Goal: Use online tool/utility: Utilize a website feature to perform a specific function

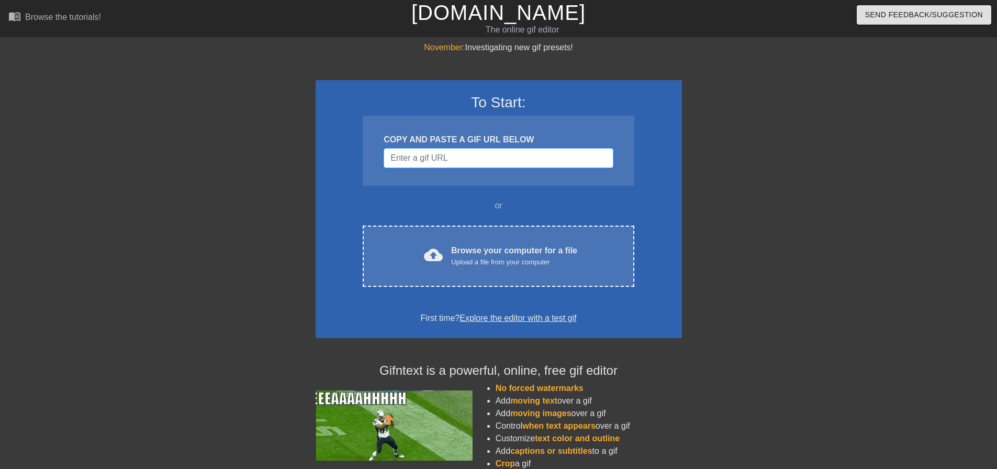
click at [498, 159] on input "Username" at bounding box center [498, 158] width 229 height 20
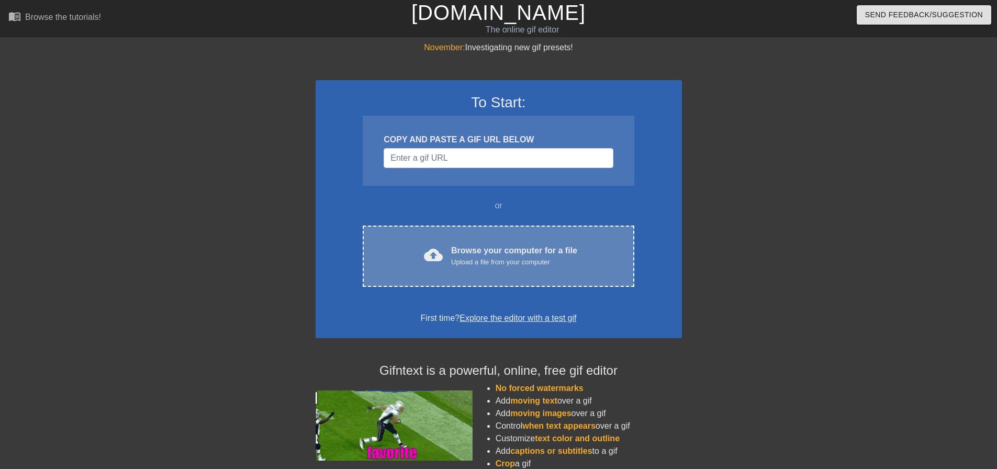
click at [509, 249] on div "Browse your computer for a file Upload a file from your computer" at bounding box center [514, 255] width 126 height 23
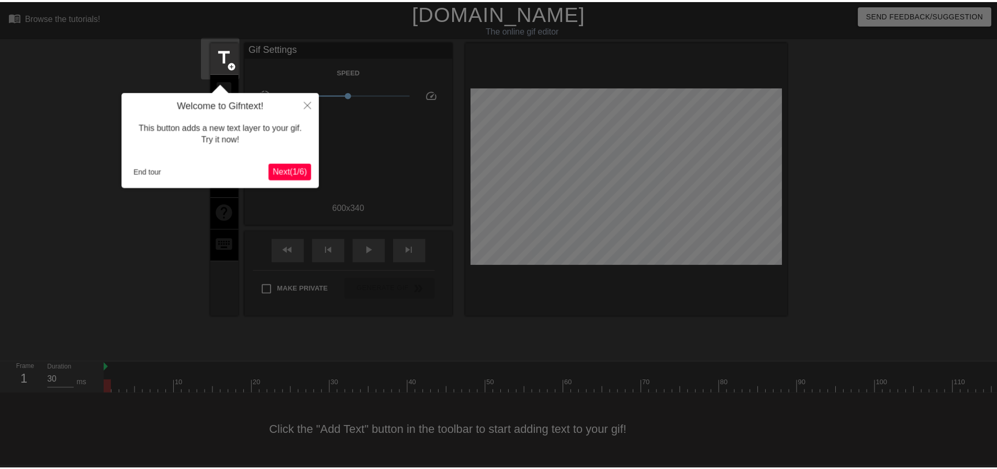
scroll to position [5, 0]
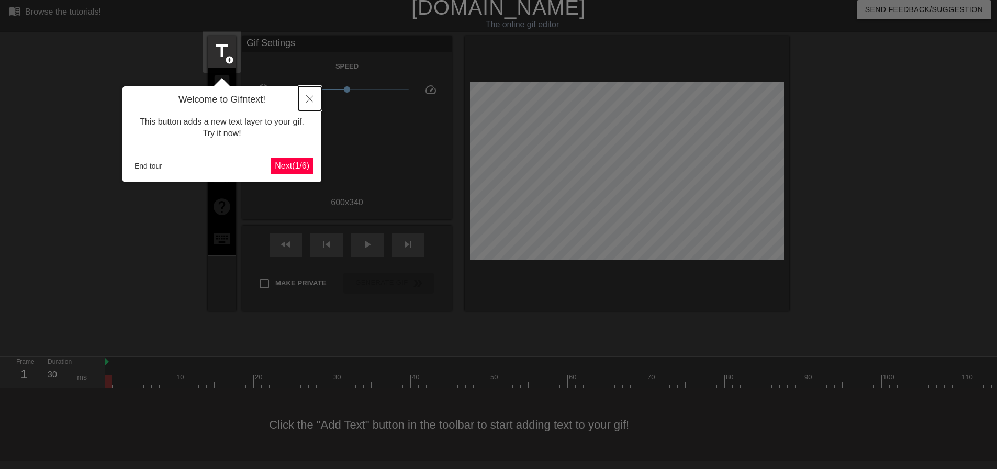
click at [308, 102] on icon "Close" at bounding box center [309, 98] width 7 height 7
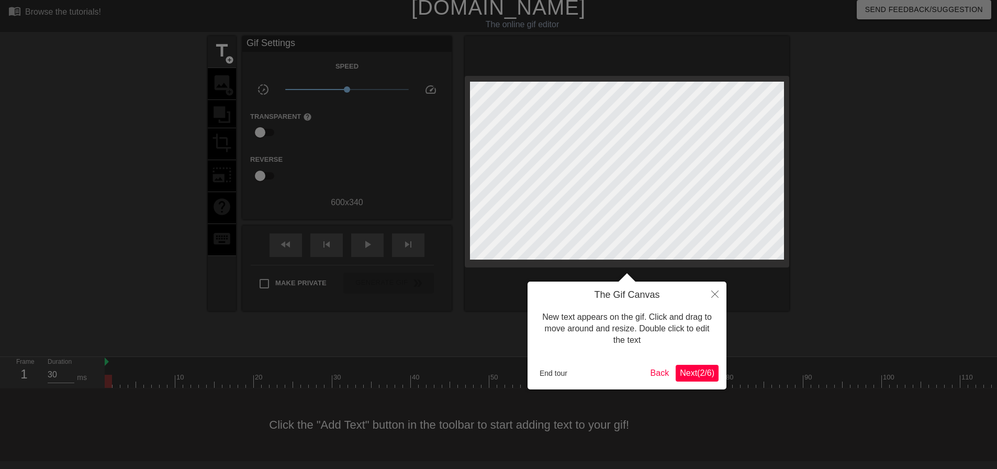
scroll to position [0, 0]
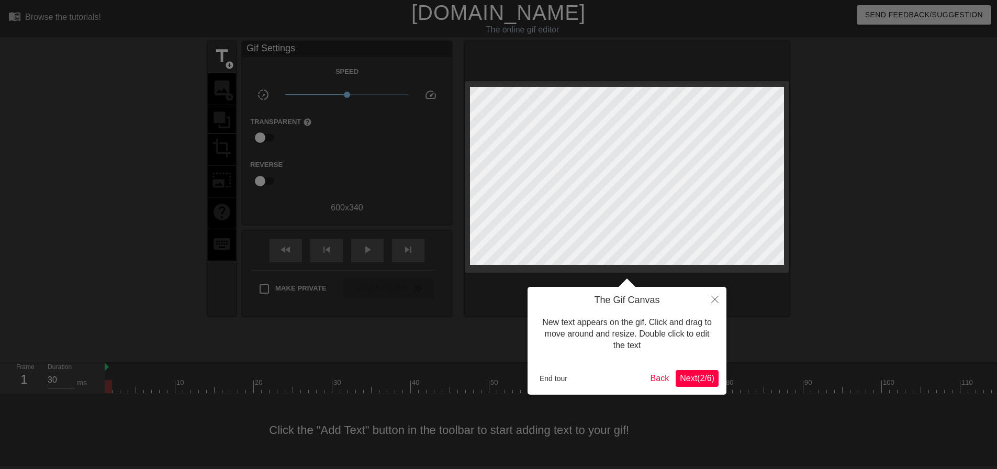
click at [703, 380] on span "Next ( 2 / 6 )" at bounding box center [697, 378] width 35 height 9
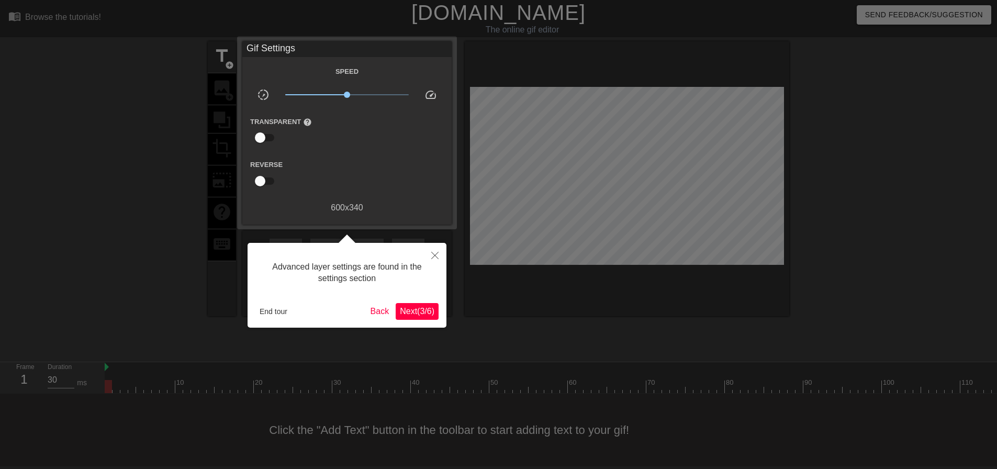
scroll to position [5, 0]
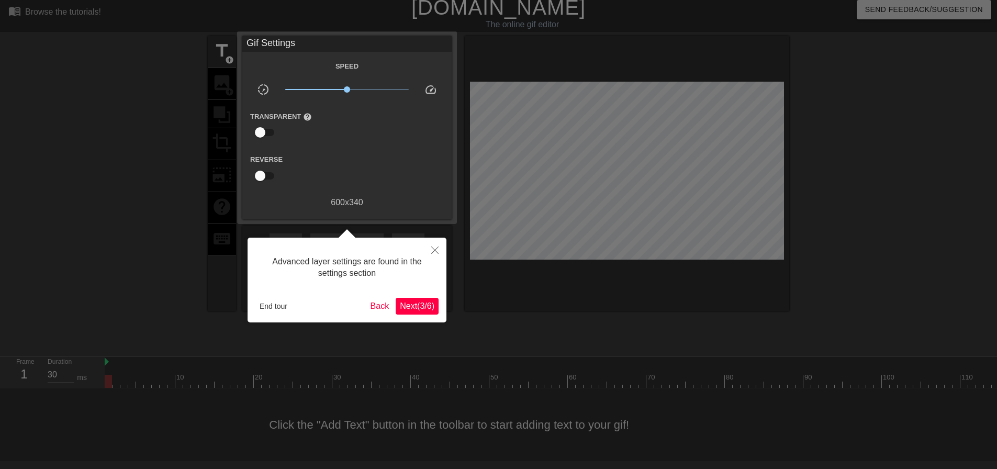
click at [428, 309] on span "Next ( 3 / 6 )" at bounding box center [417, 305] width 35 height 9
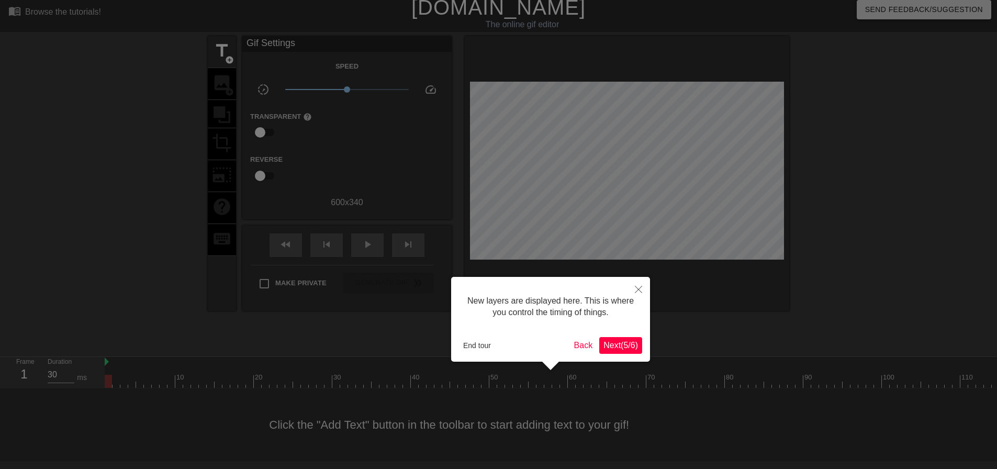
scroll to position [9, 0]
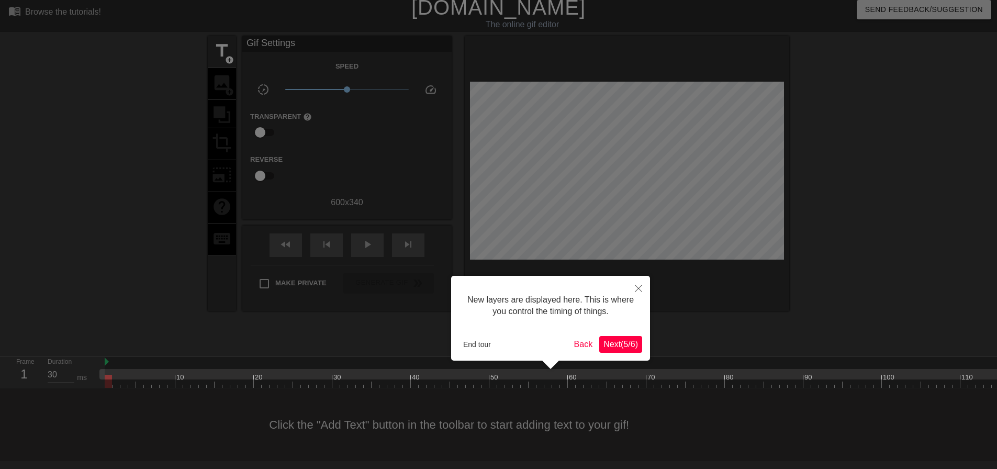
click at [615, 348] on span "Next ( 5 / 6 )" at bounding box center [620, 344] width 35 height 9
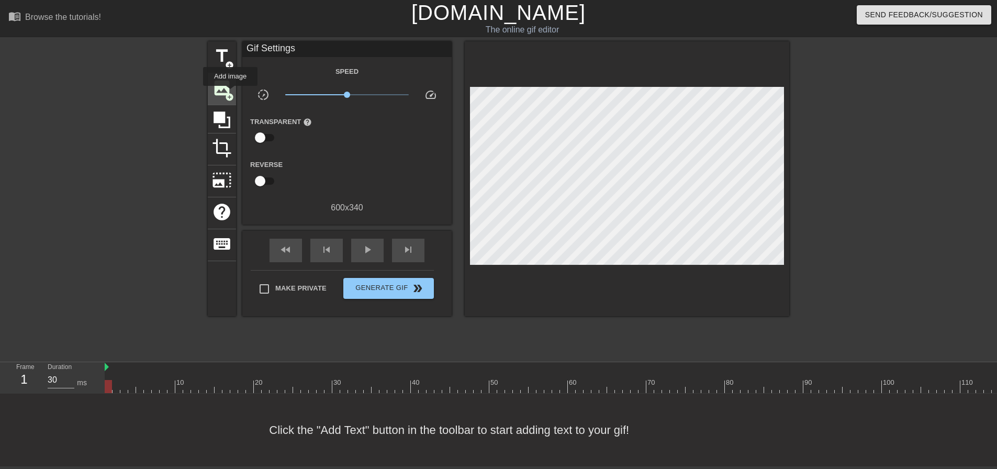
click at [230, 93] on span "add_circle" at bounding box center [229, 97] width 9 height 9
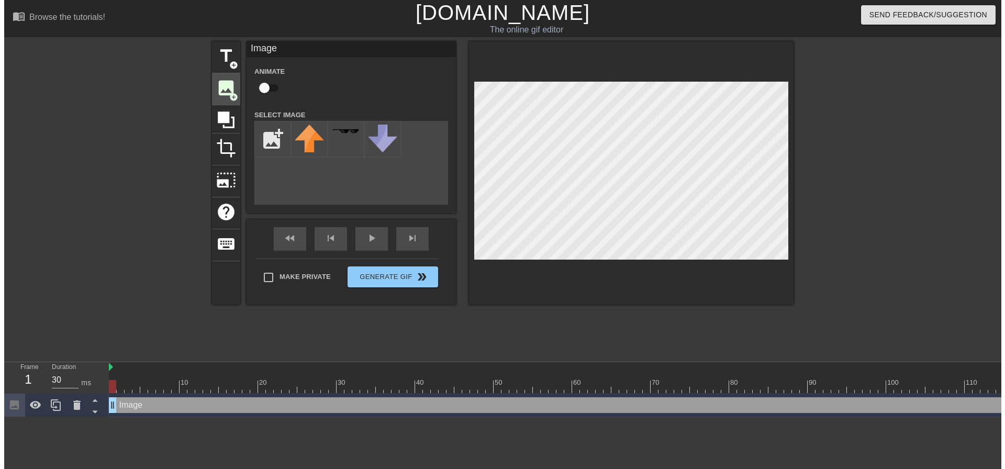
scroll to position [0, 0]
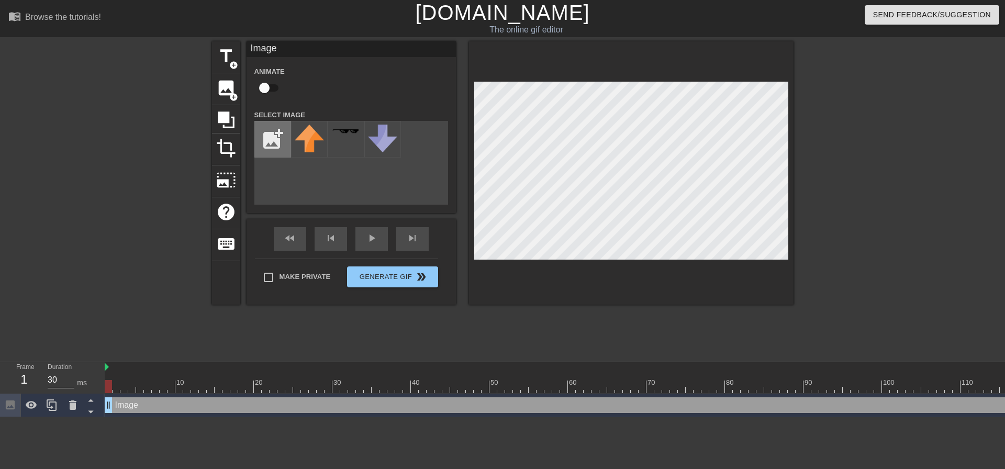
click at [271, 140] on input "file" at bounding box center [273, 139] width 36 height 36
click at [308, 144] on img at bounding box center [309, 143] width 29 height 36
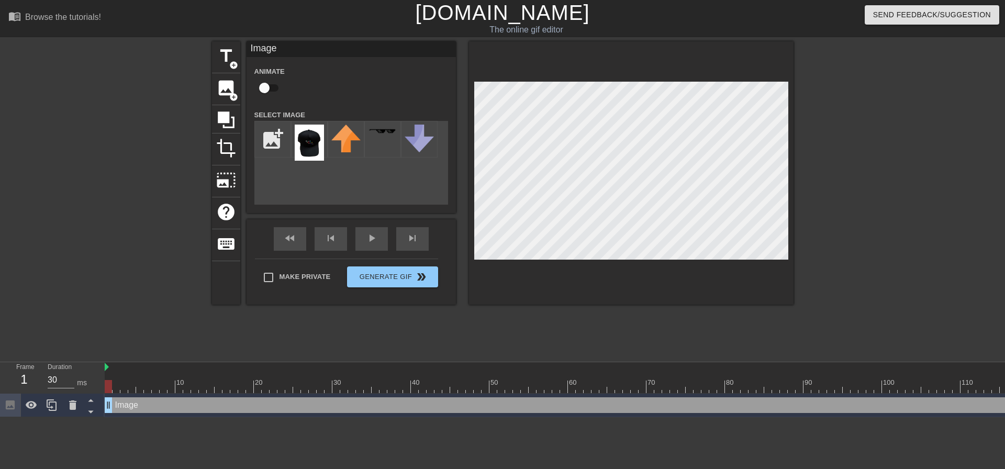
click at [318, 177] on div "add_photo_alternate" at bounding box center [351, 163] width 194 height 84
click at [314, 140] on img at bounding box center [309, 143] width 29 height 36
click at [375, 157] on div "title add_circle image add_circle crop photo_size_select_large help keyboard Im…" at bounding box center [502, 172] width 581 height 263
click at [304, 143] on img at bounding box center [309, 143] width 29 height 36
click at [270, 140] on input "file" at bounding box center [273, 139] width 36 height 36
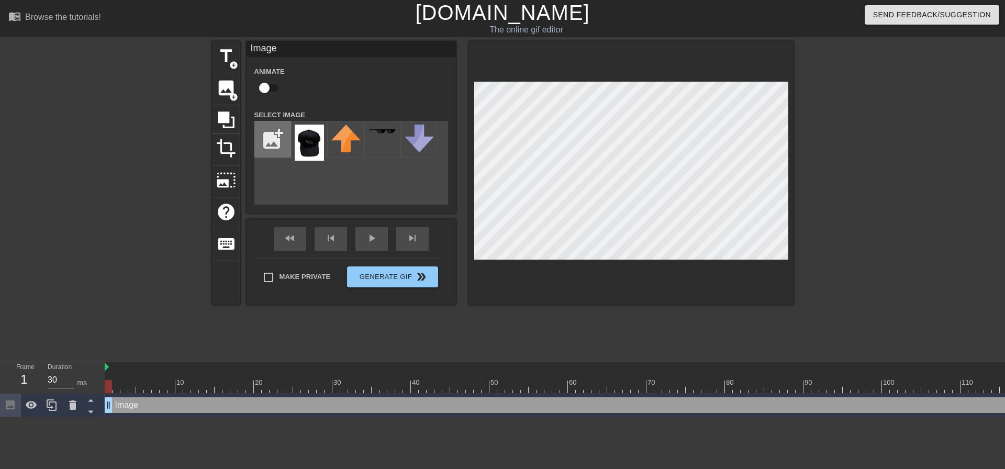
type input "C:\fakepath\Currency_Hat-removebg-preview.png"
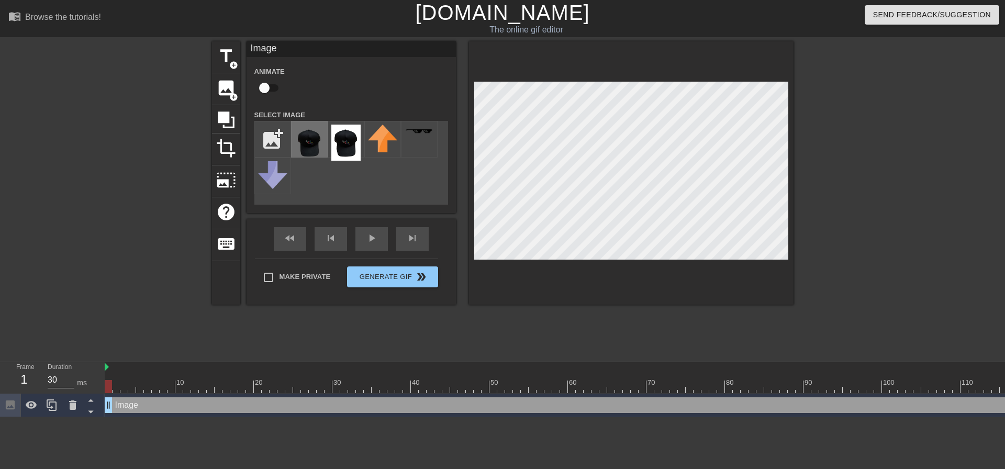
click at [301, 143] on img at bounding box center [309, 143] width 29 height 36
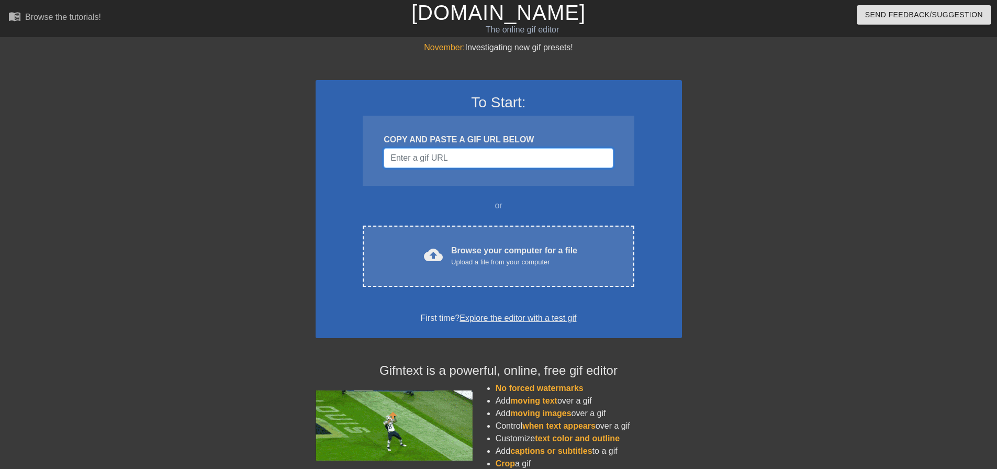
click at [453, 160] on input "Username" at bounding box center [498, 158] width 229 height 20
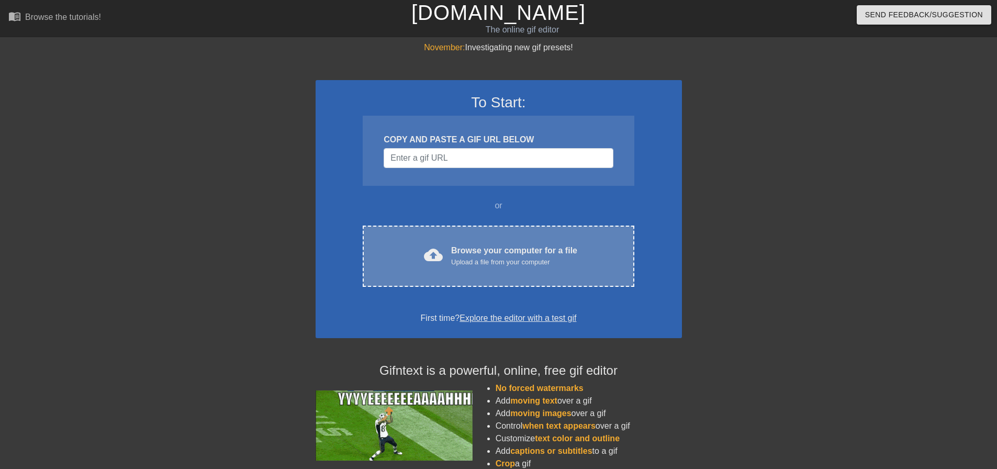
click at [539, 254] on div "Browse your computer for a file Upload a file from your computer" at bounding box center [514, 255] width 126 height 23
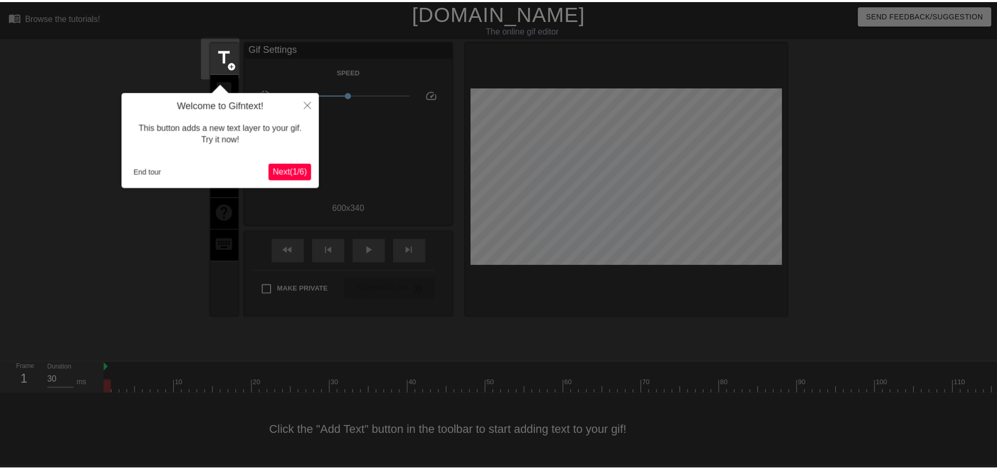
scroll to position [5, 0]
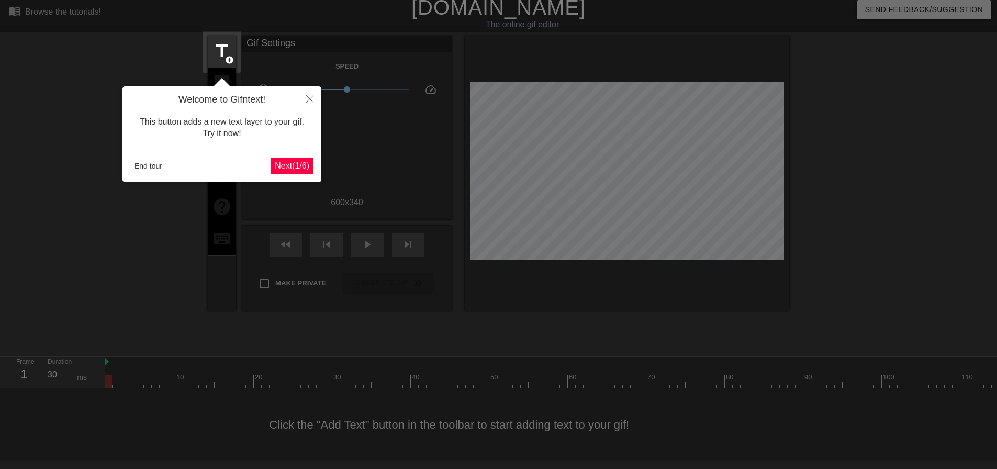
click at [275, 164] on span "Next ( 1 / 6 )" at bounding box center [292, 165] width 35 height 9
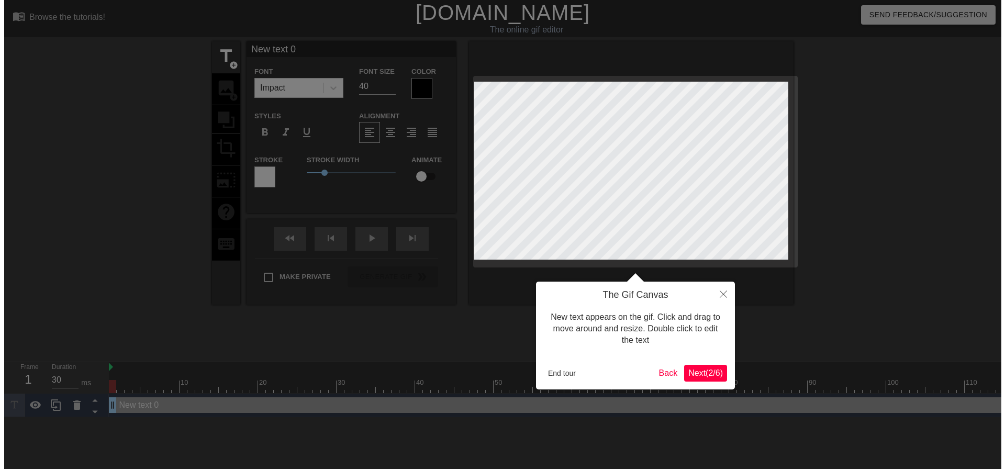
scroll to position [0, 0]
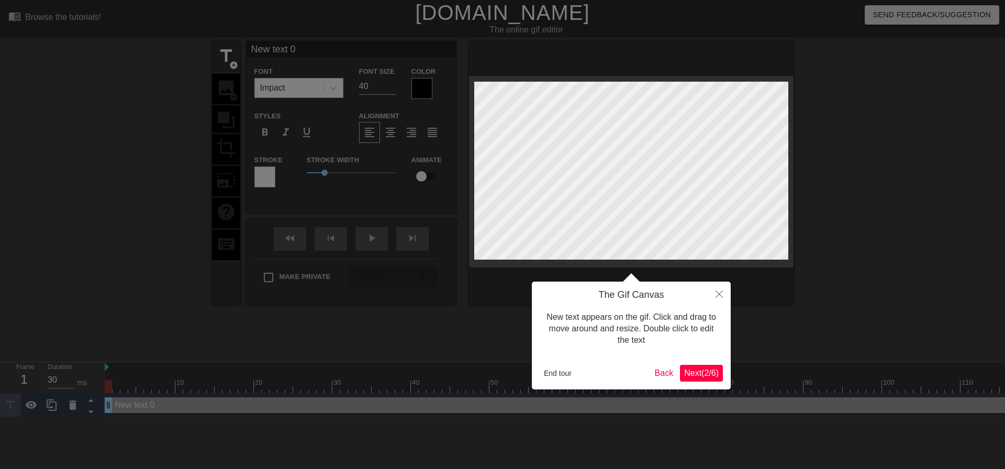
click at [691, 373] on span "Next ( 2 / 6 )" at bounding box center [701, 372] width 35 height 9
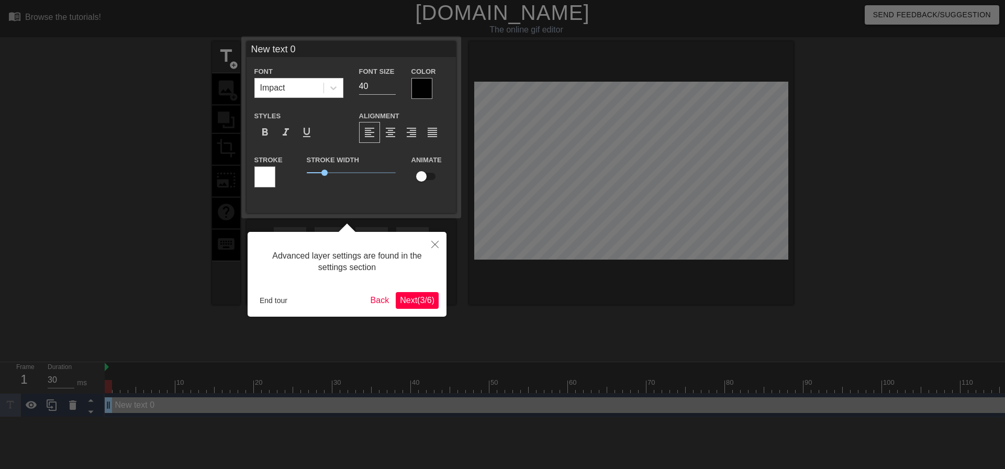
click at [428, 306] on button "Next ( 3 / 6 )" at bounding box center [417, 300] width 43 height 17
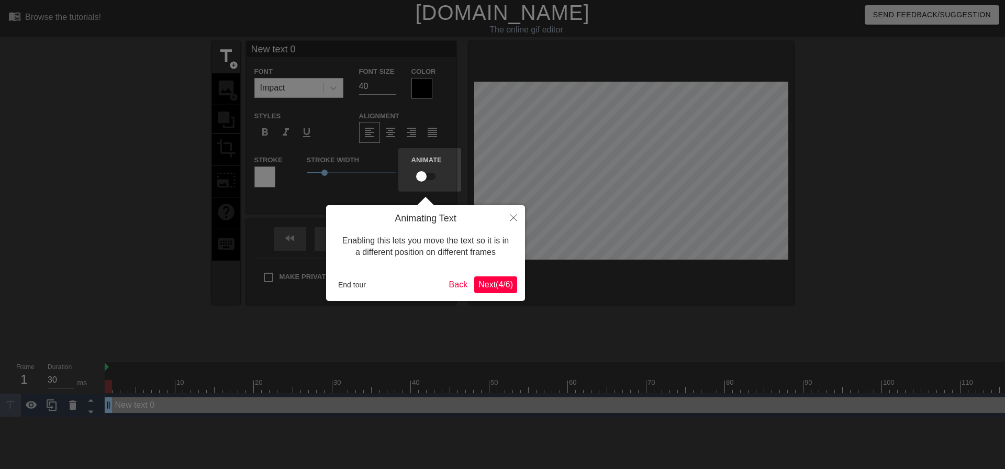
click at [484, 285] on span "Next ( 4 / 6 )" at bounding box center [495, 284] width 35 height 9
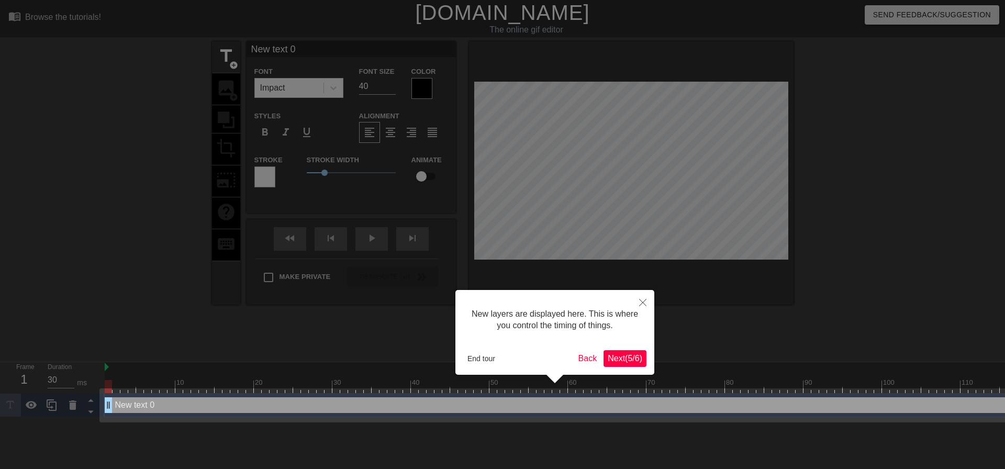
click at [621, 361] on span "Next ( 5 / 6 )" at bounding box center [625, 358] width 35 height 9
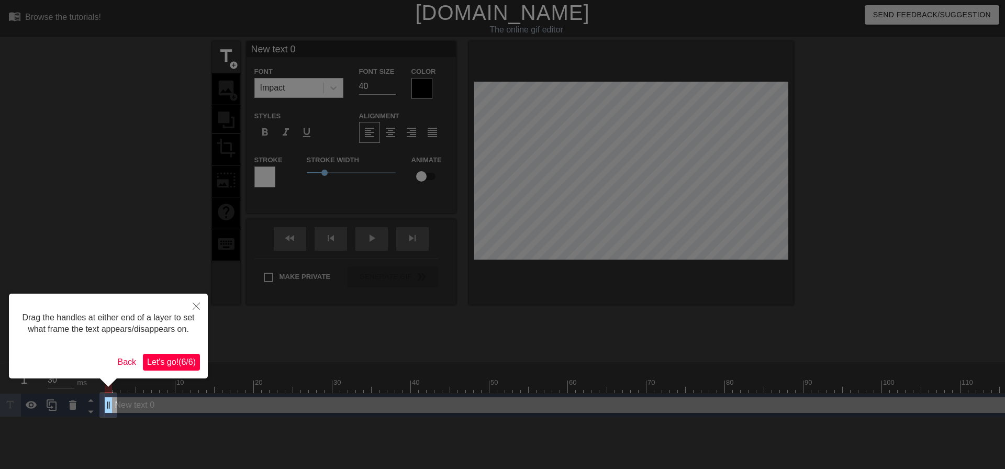
click at [180, 362] on span "Let's go! ( 6 / 6 )" at bounding box center [171, 361] width 49 height 9
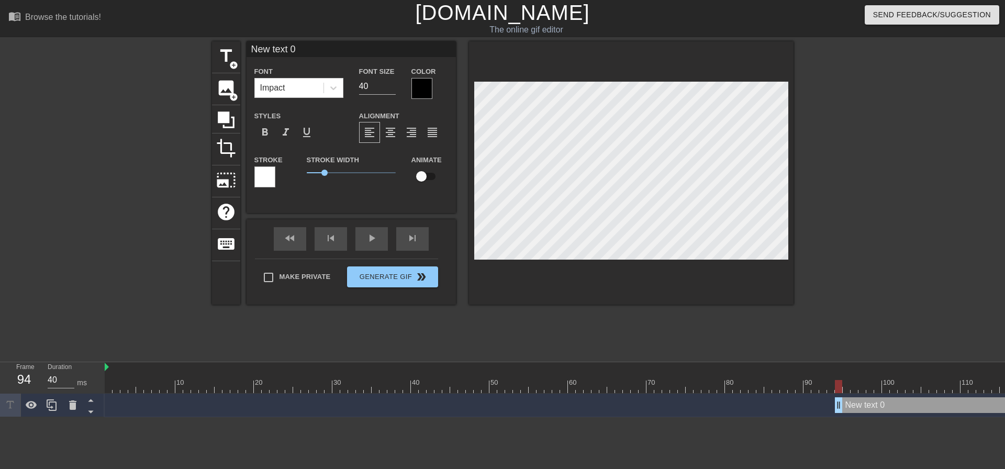
type input "30"
drag, startPoint x: 109, startPoint y: 409, endPoint x: 853, endPoint y: 432, distance: 744.6
click at [853, 417] on html "menu_book Browse the tutorials! [DOMAIN_NAME] The online gif editor Send Feedba…" at bounding box center [502, 208] width 1005 height 417
type input "t 0"
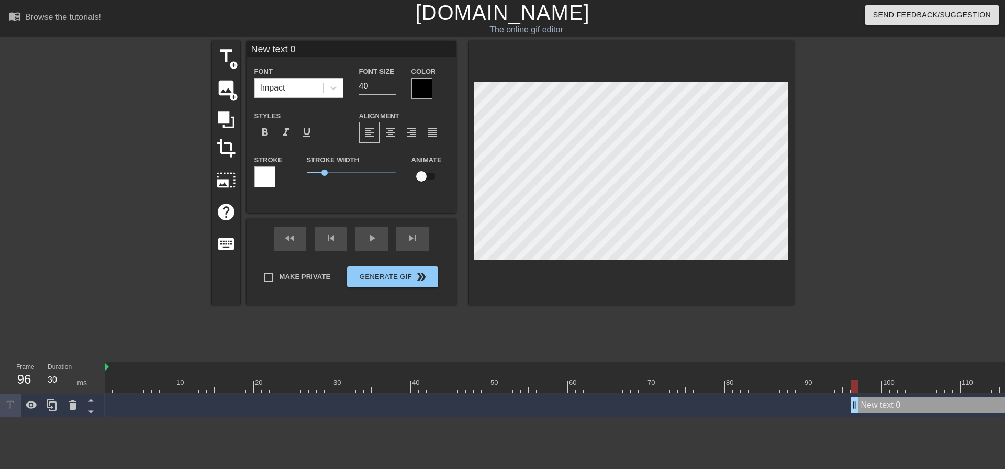
type textarea "t 0"
type input "0"
type textarea "0"
type input "0"
type textarea "0"
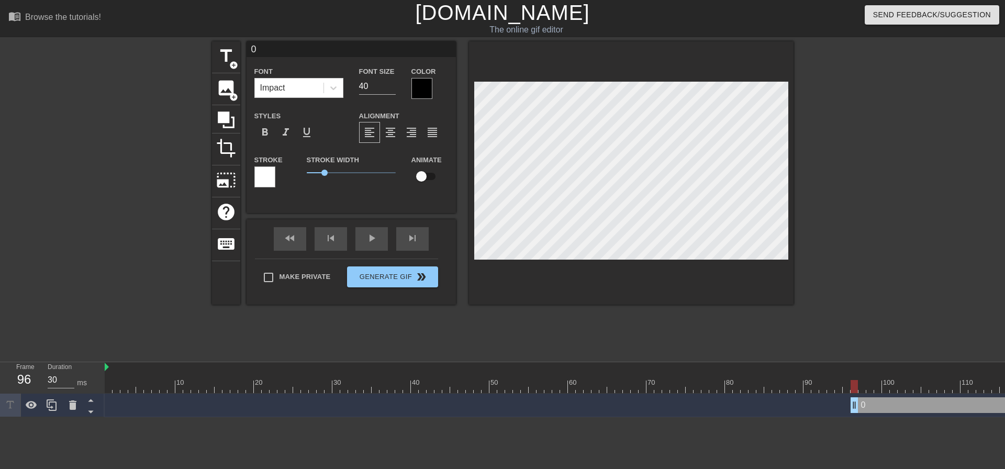
scroll to position [2, 1]
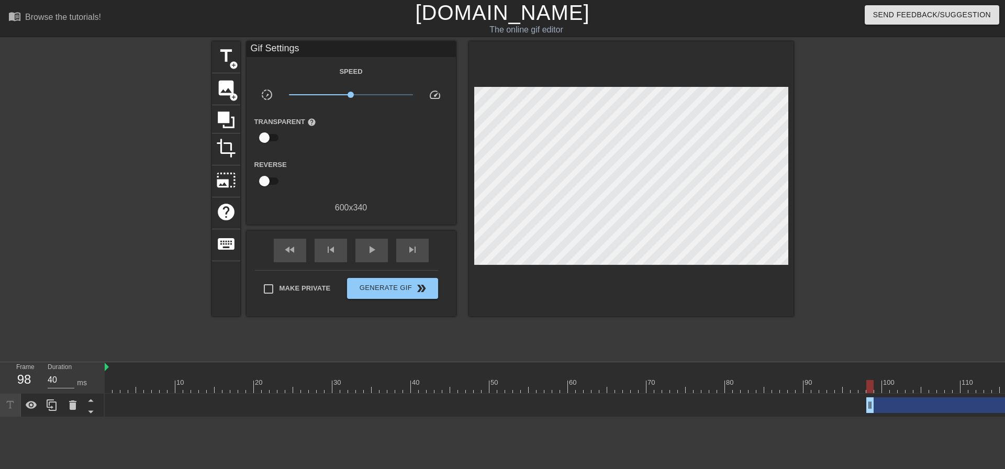
type input "30"
click at [227, 91] on span "image" at bounding box center [226, 88] width 20 height 20
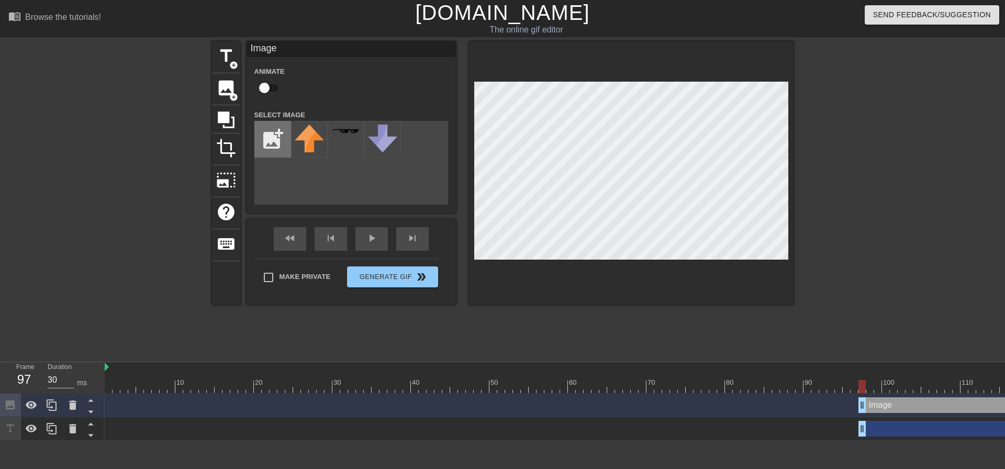
click at [273, 136] on input "file" at bounding box center [273, 139] width 36 height 36
click at [267, 137] on input "file" at bounding box center [273, 139] width 36 height 36
type input "C:\fakepath\Currency_Hat-removebg-preview.png"
click at [312, 143] on img at bounding box center [309, 143] width 29 height 36
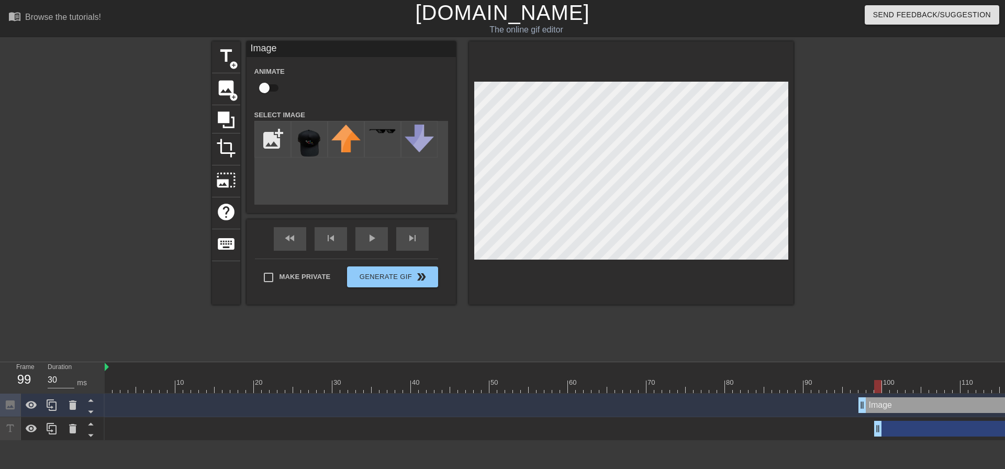
drag, startPoint x: 864, startPoint y: 430, endPoint x: 879, endPoint y: 429, distance: 15.2
drag, startPoint x: 879, startPoint y: 428, endPoint x: 939, endPoint y: 426, distance: 59.7
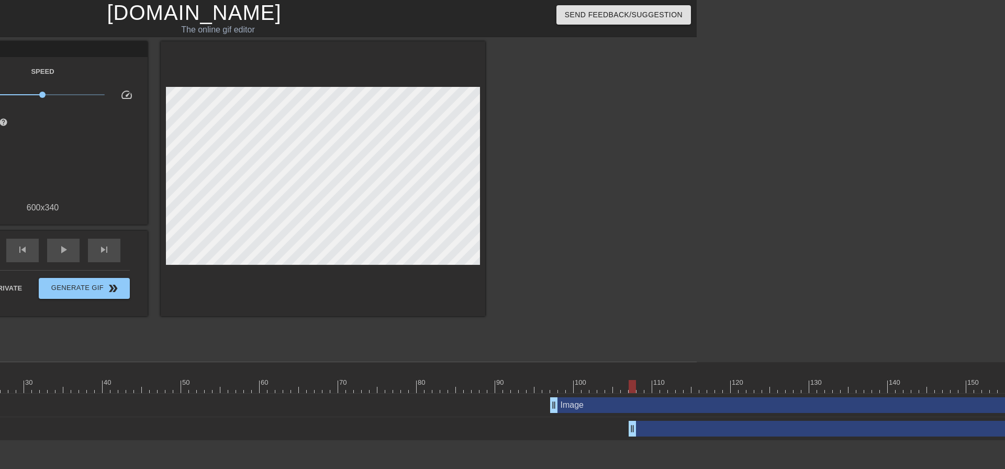
scroll to position [0, 319]
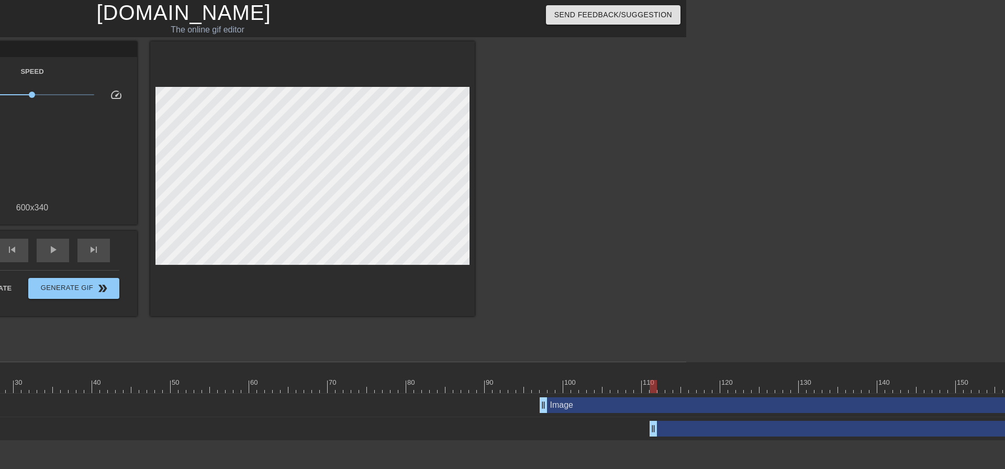
drag, startPoint x: 622, startPoint y: 429, endPoint x: 657, endPoint y: 428, distance: 34.6
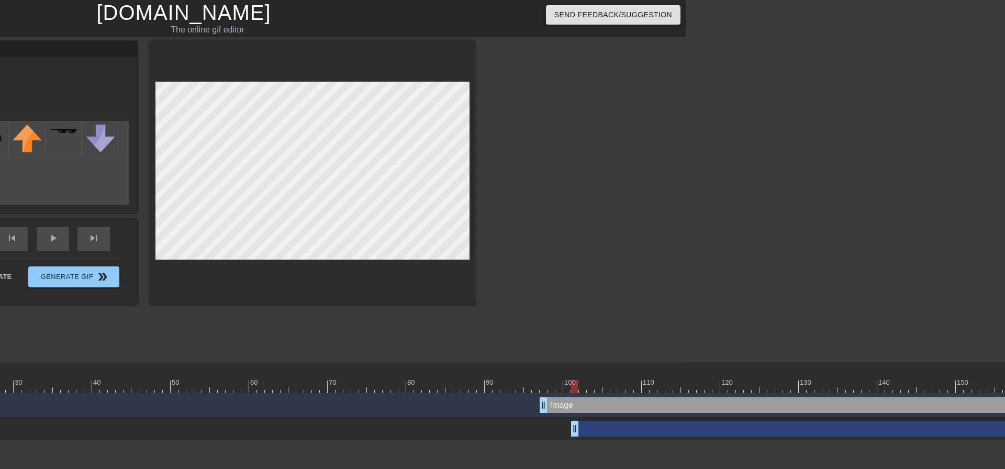
drag, startPoint x: 654, startPoint y: 428, endPoint x: 579, endPoint y: 427, distance: 74.8
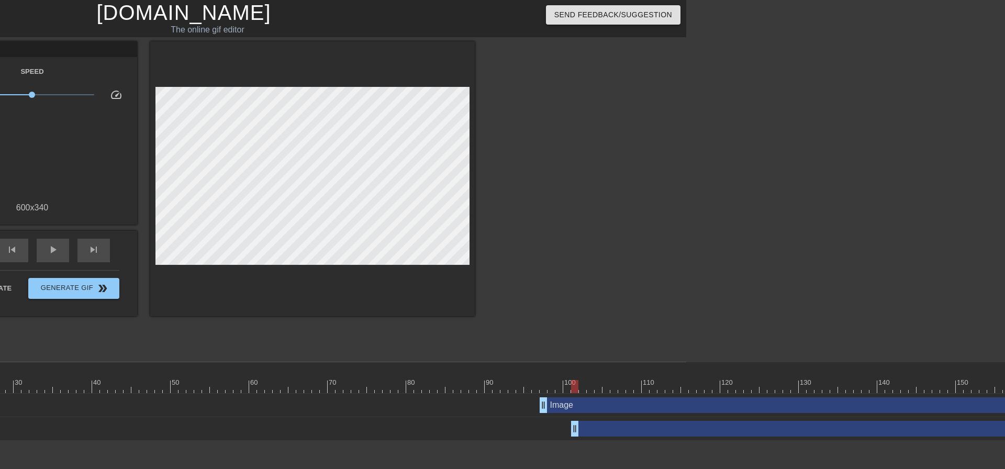
drag, startPoint x: 570, startPoint y: 432, endPoint x: 559, endPoint y: 432, distance: 10.5
drag, startPoint x: 575, startPoint y: 429, endPoint x: 435, endPoint y: 311, distance: 182.7
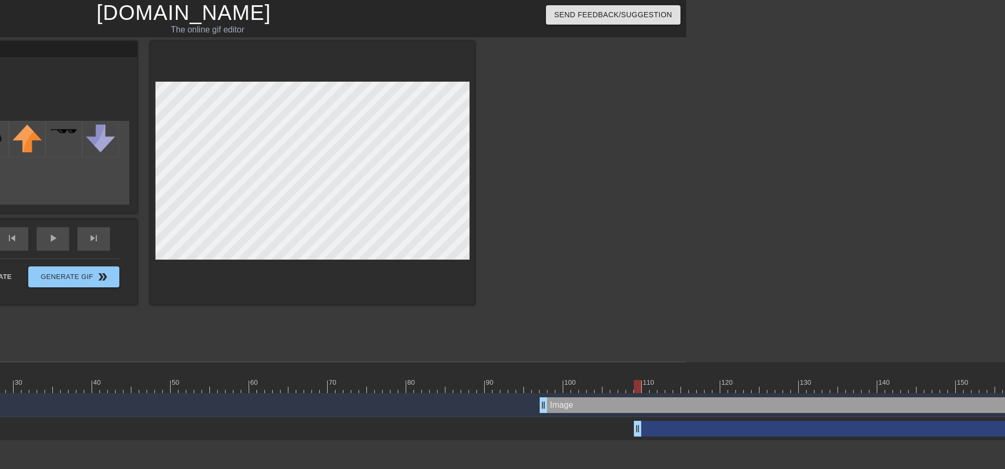
drag, startPoint x: 629, startPoint y: 430, endPoint x: 640, endPoint y: 429, distance: 11.0
drag, startPoint x: 648, startPoint y: 432, endPoint x: 657, endPoint y: 431, distance: 9.5
drag, startPoint x: 656, startPoint y: 429, endPoint x: 664, endPoint y: 429, distance: 8.4
drag, startPoint x: 664, startPoint y: 429, endPoint x: 691, endPoint y: 428, distance: 27.8
drag, startPoint x: 691, startPoint y: 431, endPoint x: 712, endPoint y: 431, distance: 20.4
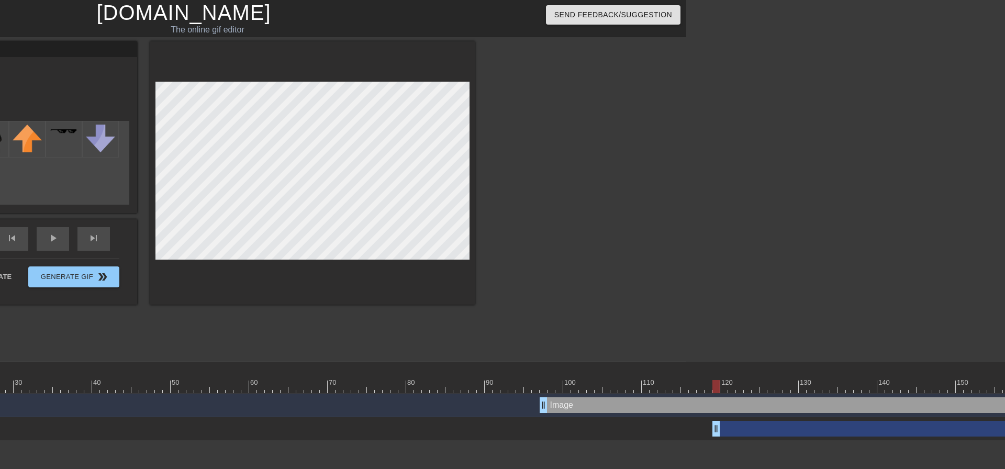
drag, startPoint x: 720, startPoint y: 428, endPoint x: 752, endPoint y: 422, distance: 32.0
drag, startPoint x: 755, startPoint y: 429, endPoint x: 735, endPoint y: 411, distance: 26.3
drag, startPoint x: 772, startPoint y: 431, endPoint x: 782, endPoint y: 430, distance: 9.4
drag, startPoint x: 777, startPoint y: 426, endPoint x: 797, endPoint y: 427, distance: 19.9
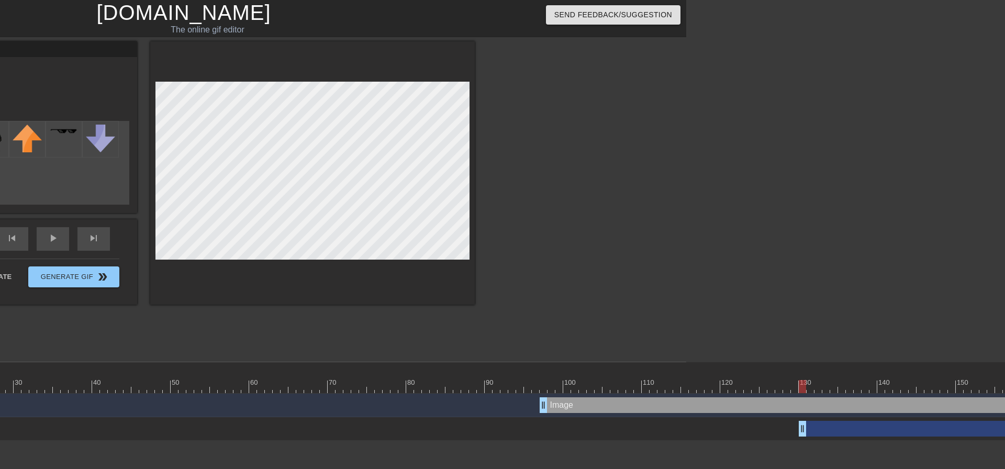
drag, startPoint x: 803, startPoint y: 429, endPoint x: 826, endPoint y: 429, distance: 23.0
drag, startPoint x: 825, startPoint y: 426, endPoint x: 836, endPoint y: 425, distance: 10.5
drag, startPoint x: 831, startPoint y: 426, endPoint x: 849, endPoint y: 427, distance: 17.8
drag, startPoint x: 850, startPoint y: 430, endPoint x: 910, endPoint y: 427, distance: 59.7
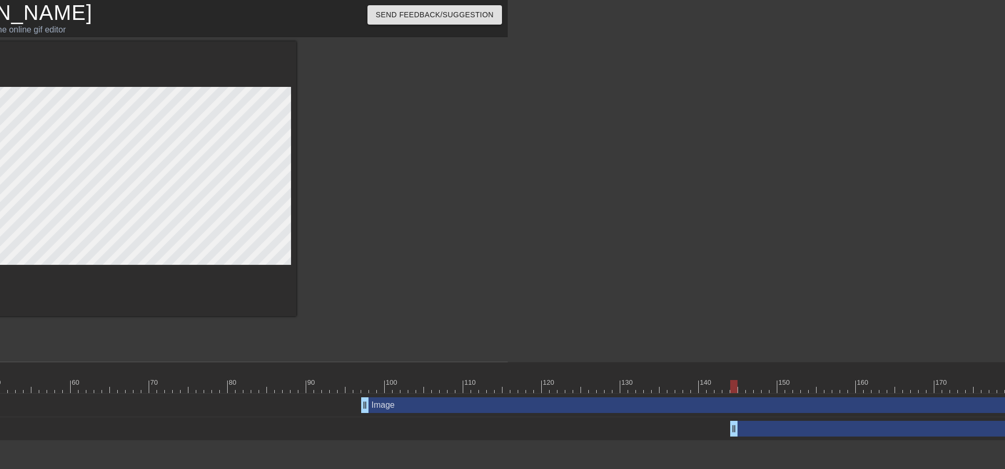
scroll to position [0, 502]
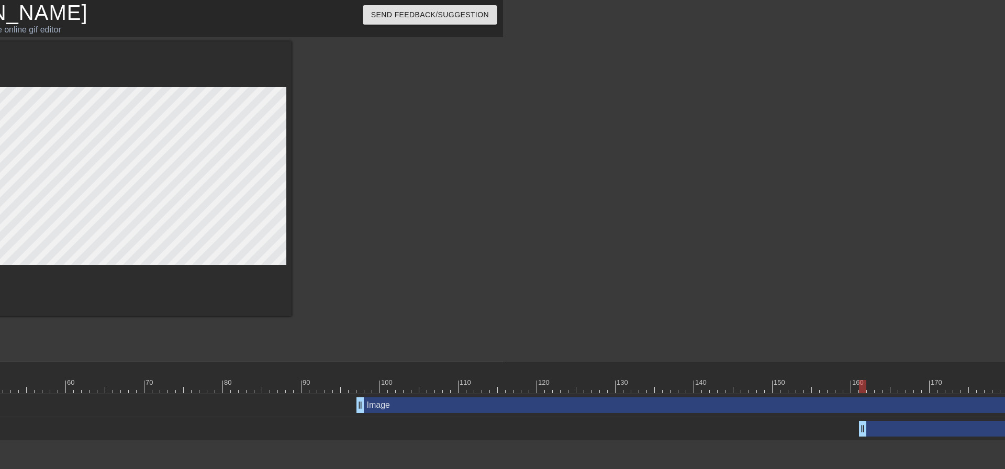
drag, startPoint x: 730, startPoint y: 429, endPoint x: 578, endPoint y: 363, distance: 165.0
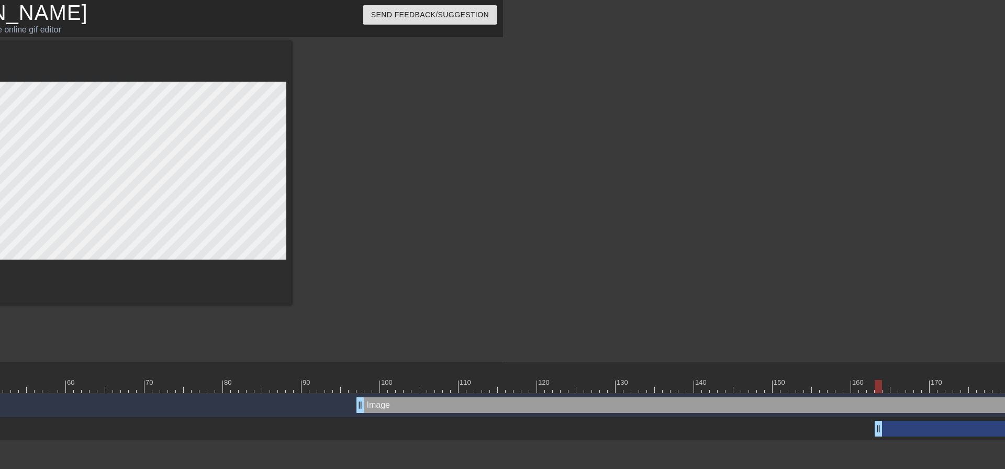
drag, startPoint x: 867, startPoint y: 428, endPoint x: 756, endPoint y: 390, distance: 117.3
drag, startPoint x: 888, startPoint y: 429, endPoint x: 420, endPoint y: 280, distance: 490.9
drag, startPoint x: 903, startPoint y: 428, endPoint x: 838, endPoint y: 413, distance: 66.5
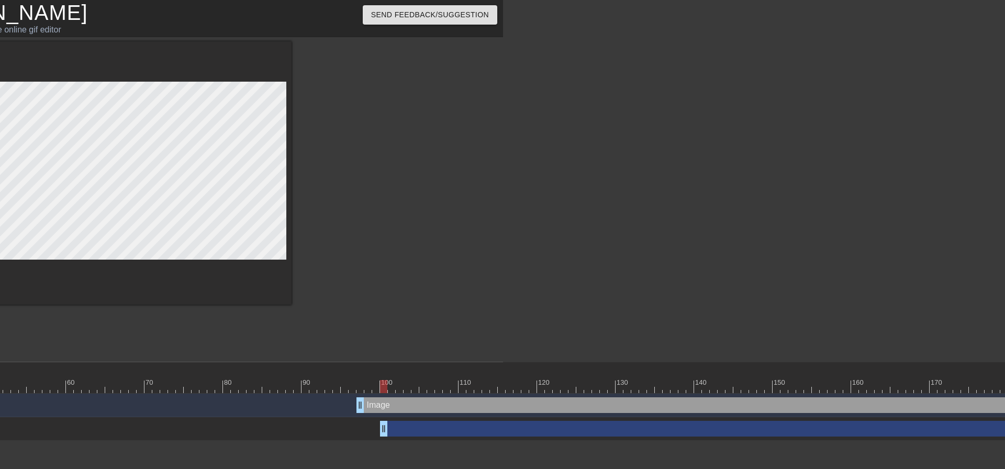
drag, startPoint x: 924, startPoint y: 430, endPoint x: 379, endPoint y: 425, distance: 544.9
click at [379, 425] on div "drag_handle drag_handle" at bounding box center [973, 429] width 2740 height 16
type input "30"
drag, startPoint x: 384, startPoint y: 430, endPoint x: 358, endPoint y: 424, distance: 26.8
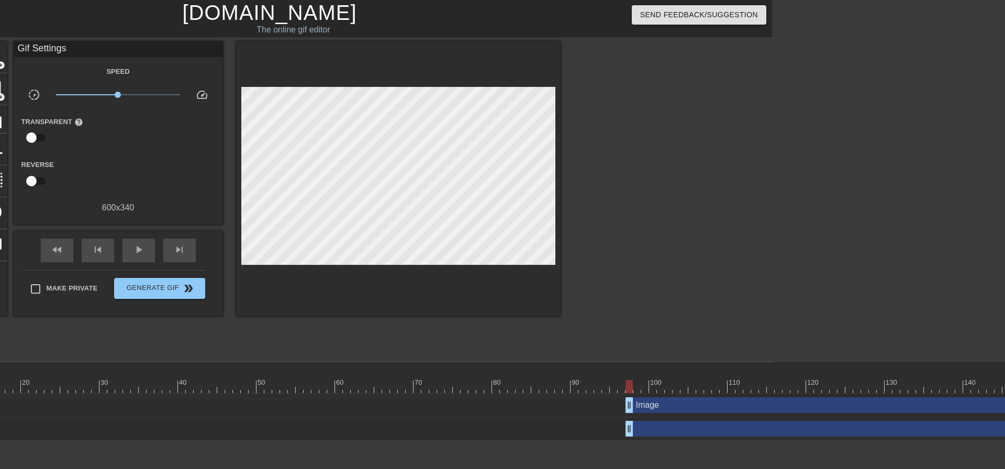
scroll to position [0, 259]
